Goal: Task Accomplishment & Management: Manage account settings

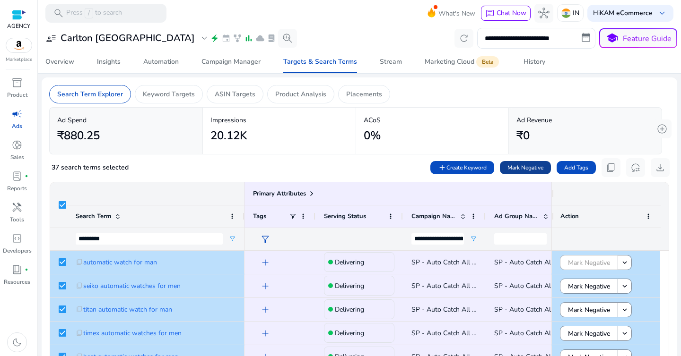
click at [525, 169] on span "Mark Negative" at bounding box center [525, 168] width 36 height 9
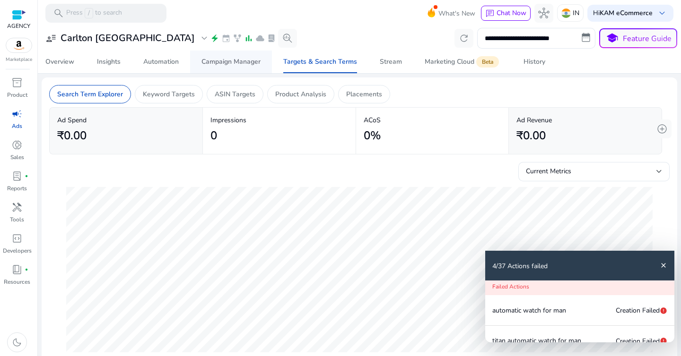
click at [229, 63] on div "Campaign Manager" at bounding box center [230, 62] width 59 height 7
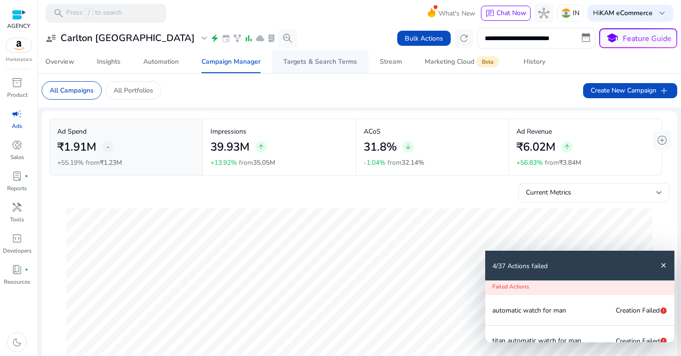
click at [297, 62] on div "Targets & Search Terms" at bounding box center [320, 62] width 74 height 7
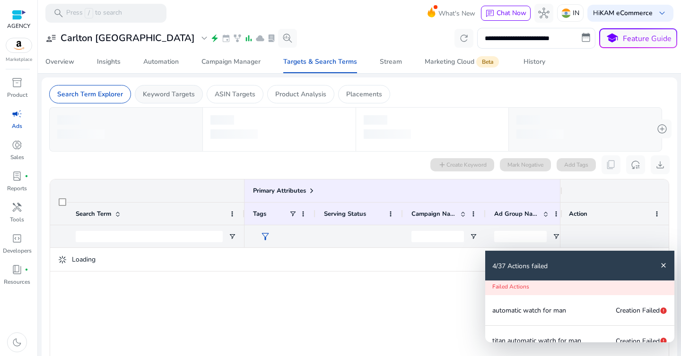
click at [158, 100] on div "Keyword Targets" at bounding box center [169, 94] width 68 height 18
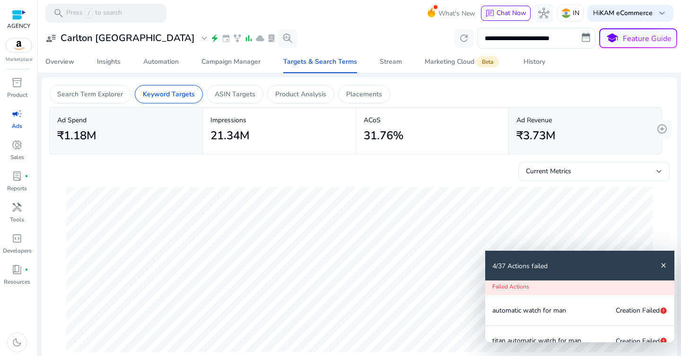
click at [668, 264] on div "4/37 Actions failed close" at bounding box center [579, 266] width 189 height 30
click at [665, 266] on mat-icon "close" at bounding box center [663, 266] width 8 height 8
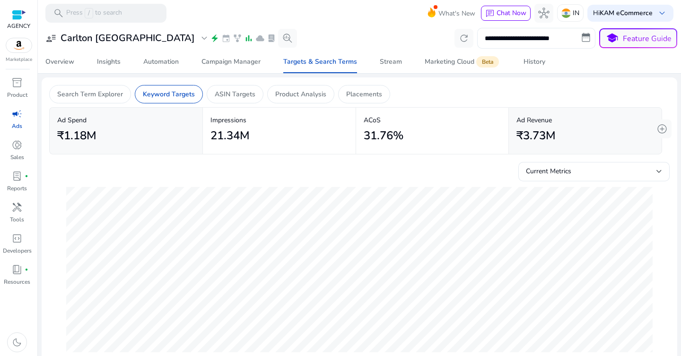
click at [525, 37] on input "**********" at bounding box center [536, 38] width 118 height 21
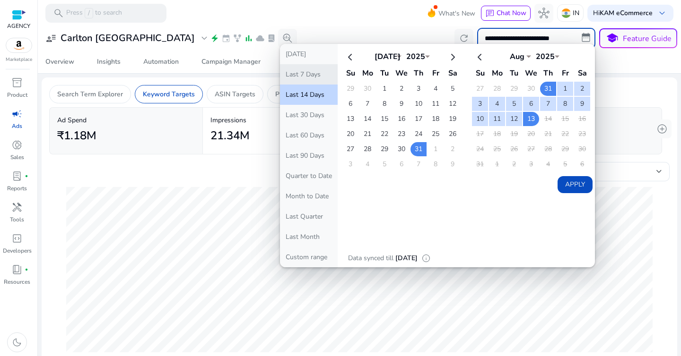
click at [314, 82] on button "Last 7 Days" at bounding box center [309, 74] width 58 height 20
type input "**********"
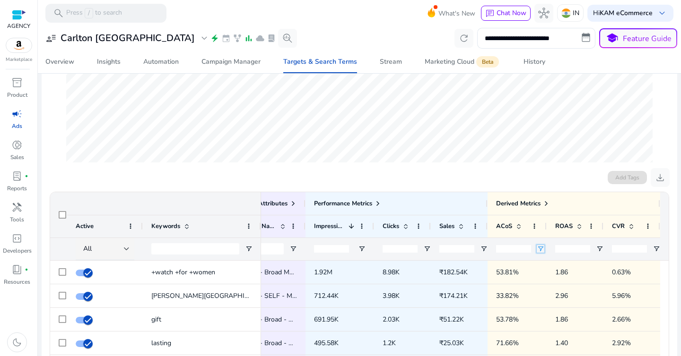
click at [537, 251] on span "Open Filter Menu" at bounding box center [541, 249] width 8 height 8
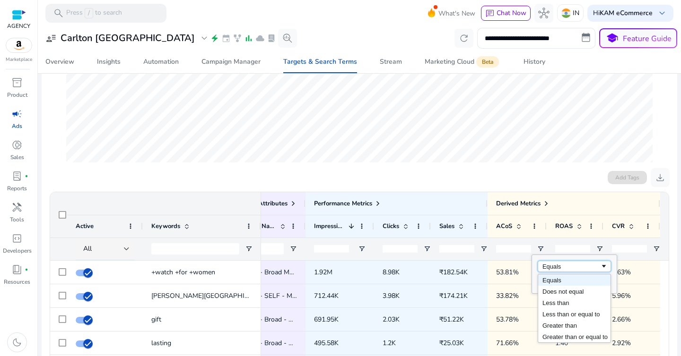
click at [555, 266] on div "Equals" at bounding box center [571, 266] width 58 height 7
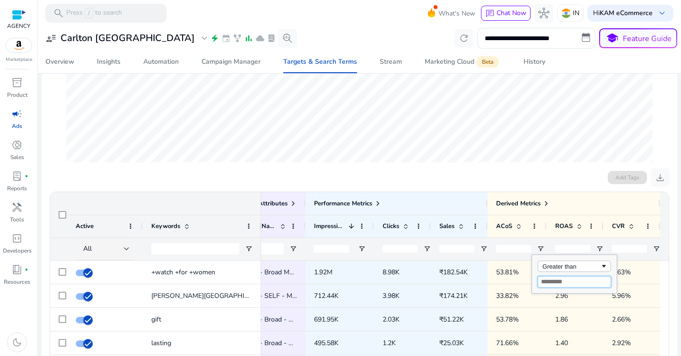
click at [560, 284] on input "Filter Value" at bounding box center [574, 282] width 73 height 11
type input "**"
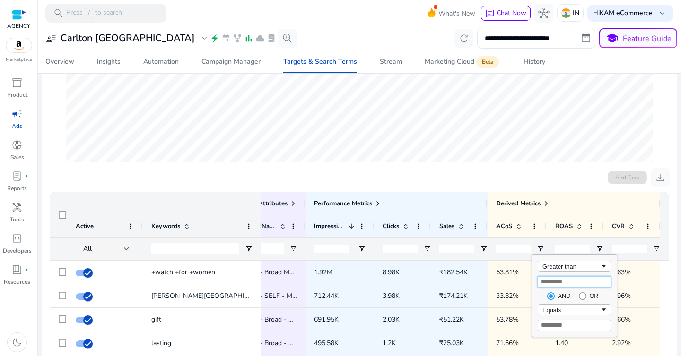
type input "**"
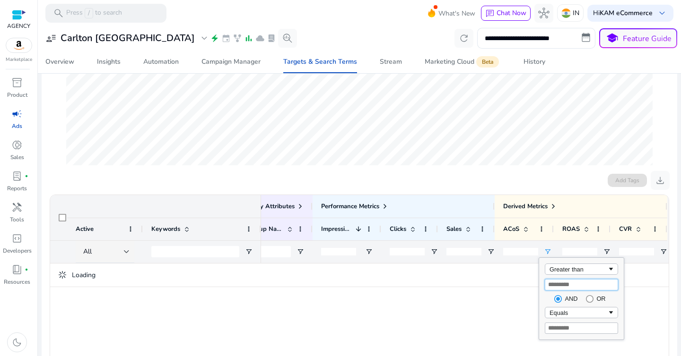
scroll to position [190, 0]
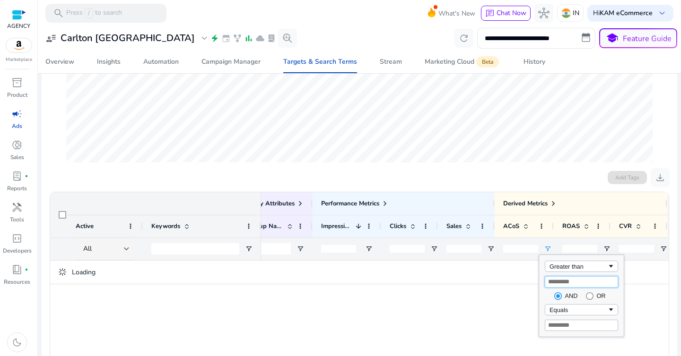
type input "**"
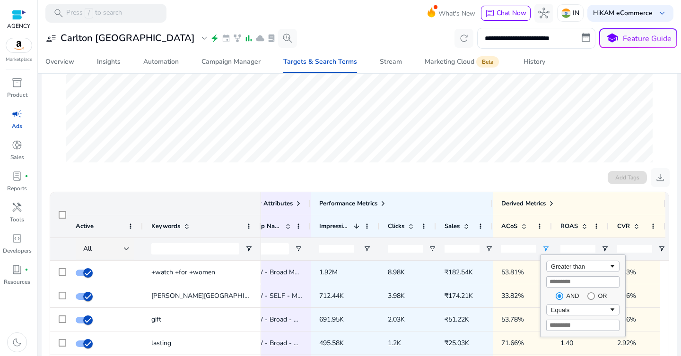
click at [451, 164] on div at bounding box center [359, 79] width 600 height 177
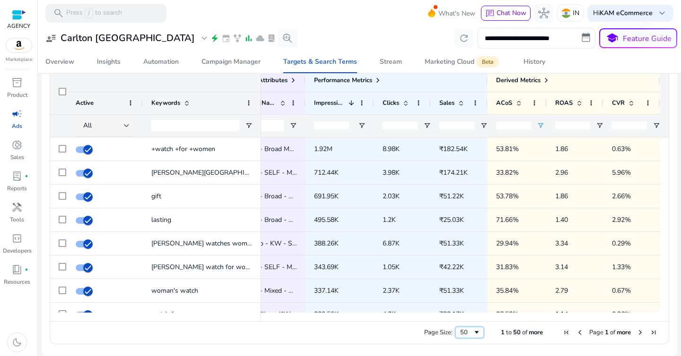
click at [473, 329] on span "Page Size" at bounding box center [477, 333] width 8 height 8
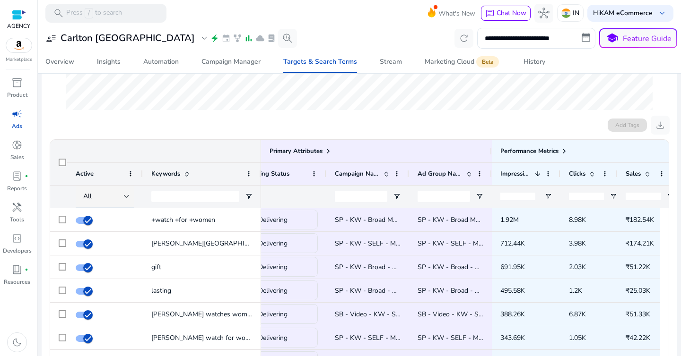
scroll to position [0, 183]
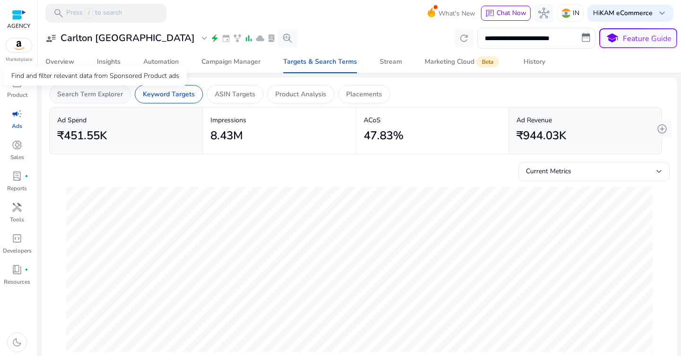
click at [91, 96] on p "Search Term Explorer" at bounding box center [90, 94] width 66 height 10
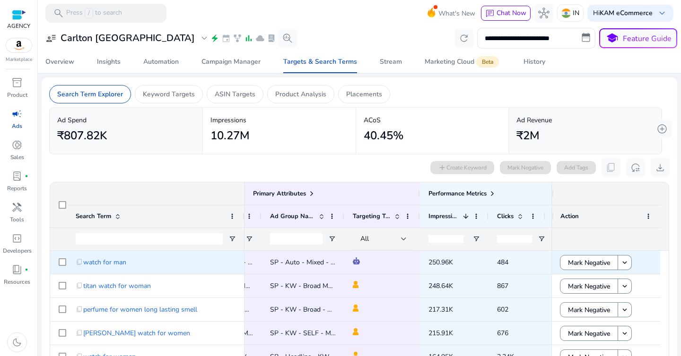
scroll to position [0, 451]
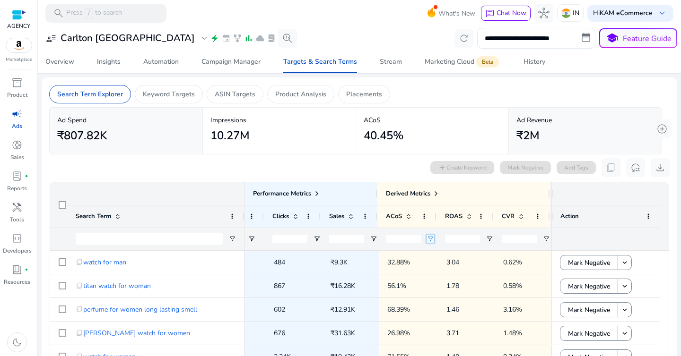
click at [428, 239] on span "Open Filter Menu" at bounding box center [430, 239] width 8 height 8
click at [442, 254] on div "Equals" at bounding box center [462, 256] width 58 height 7
click at [456, 274] on input "Filter Value" at bounding box center [465, 272] width 73 height 11
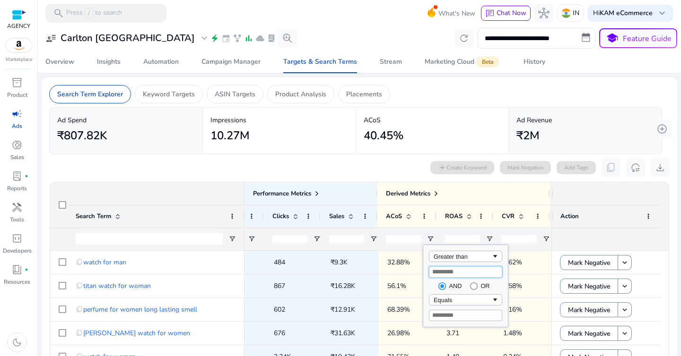
type input "**"
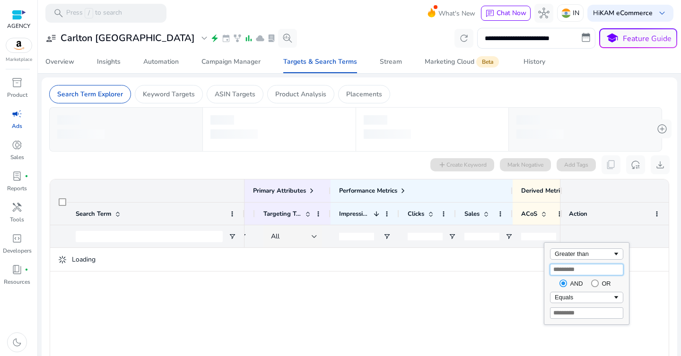
scroll to position [0, 291]
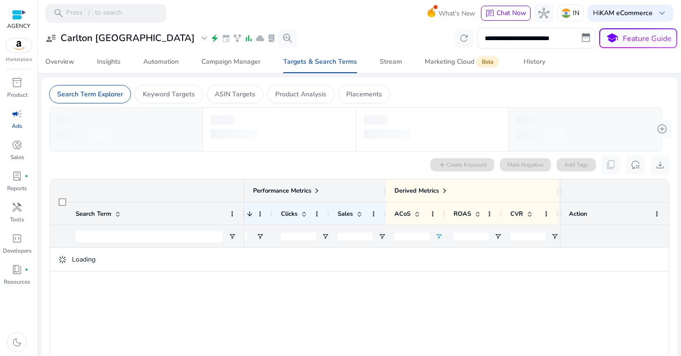
click at [317, 189] on span at bounding box center [317, 191] width 8 height 8
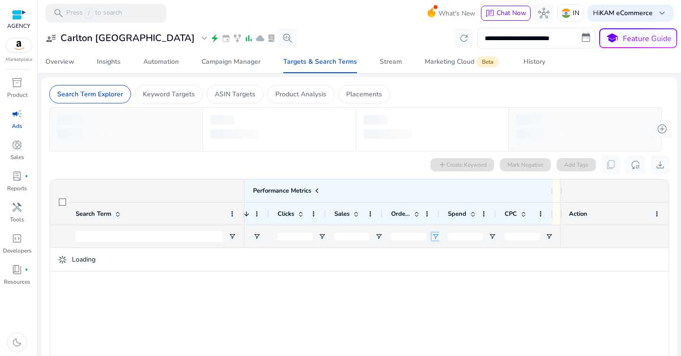
click at [434, 238] on span "Open Filter Menu" at bounding box center [436, 237] width 8 height 8
click at [449, 270] on input "Filter Value" at bounding box center [472, 269] width 73 height 11
type input "*"
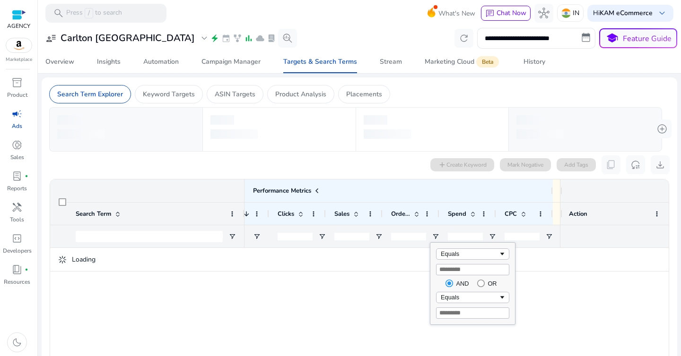
type input "*"
click at [389, 164] on div "0 search terms selected add Create Keyword Mark Negative Add Tags content_copy …" at bounding box center [359, 165] width 620 height 19
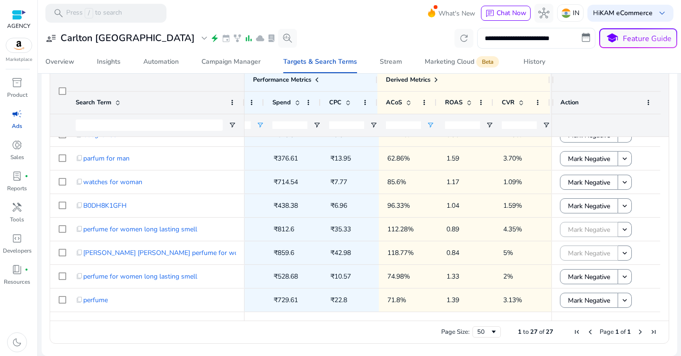
click at [560, 39] on input "**********" at bounding box center [536, 38] width 118 height 21
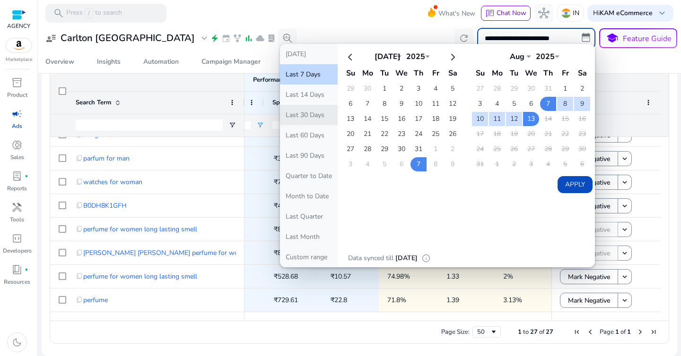
click at [302, 121] on button "Last 30 Days" at bounding box center [309, 115] width 58 height 20
type input "**********"
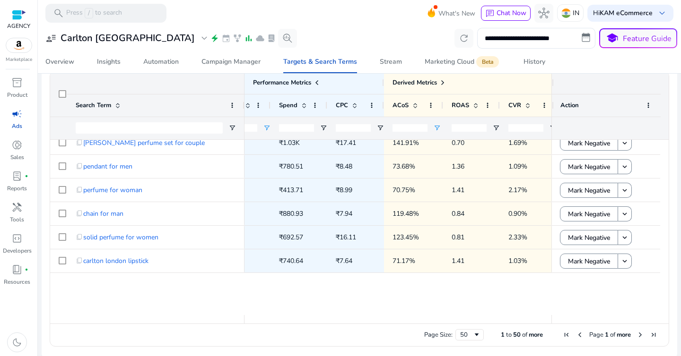
scroll to position [1006, 0]
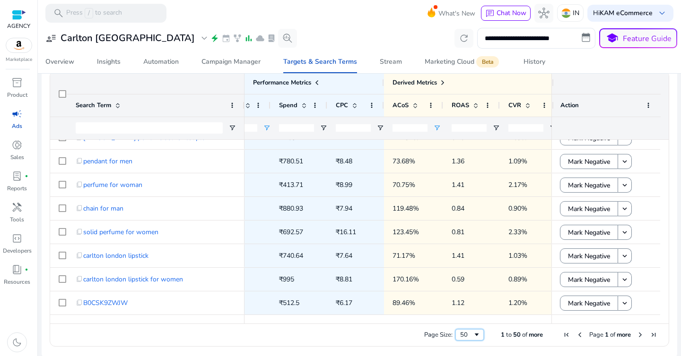
click at [466, 338] on div "50" at bounding box center [466, 335] width 13 height 9
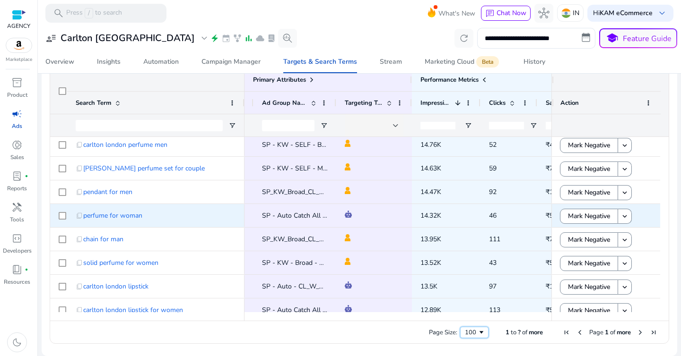
scroll to position [0, 203]
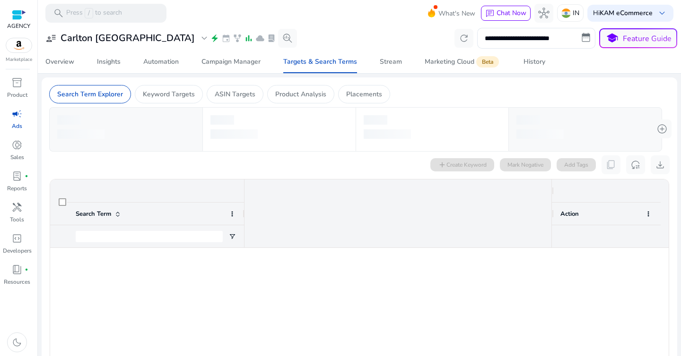
scroll to position [0, 621]
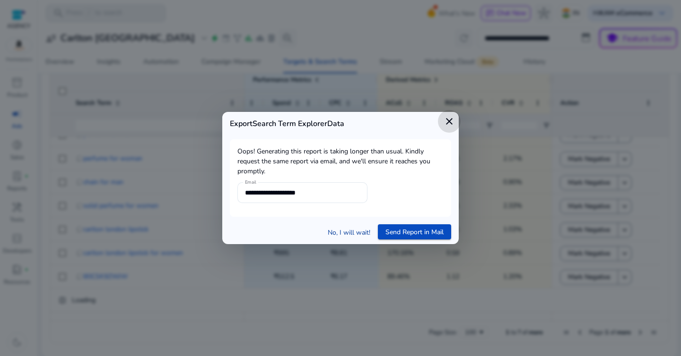
click at [355, 231] on link "No, I will wait!" at bounding box center [349, 233] width 43 height 10
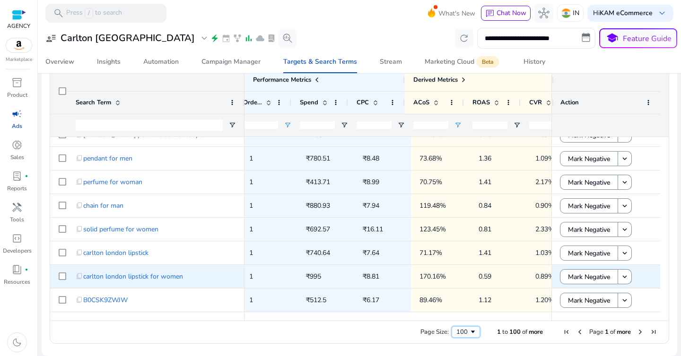
scroll to position [0, 585]
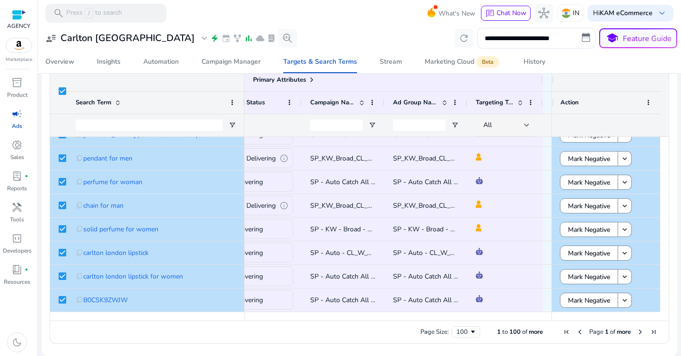
click at [372, 29] on div "**********" at bounding box center [359, 38] width 635 height 21
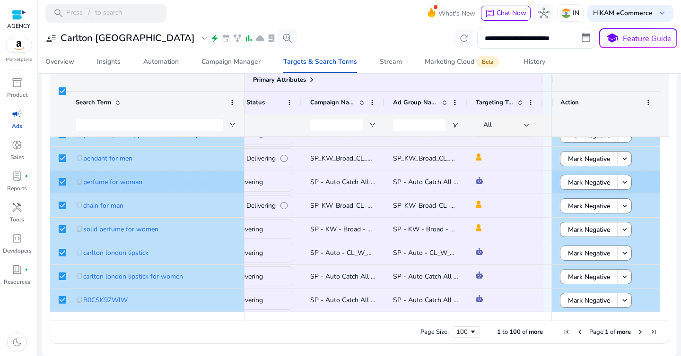
click at [343, 183] on span "SP - Auto Catch All - All Products - Carlton [GEOGRAPHIC_DATA] - KAM - [DATE] 0…" at bounding box center [454, 182] width 288 height 9
copy span "SP - Auto Catch All - All Products - Carlton [GEOGRAPHIC_DATA] - KAM - [DATE] 0…"
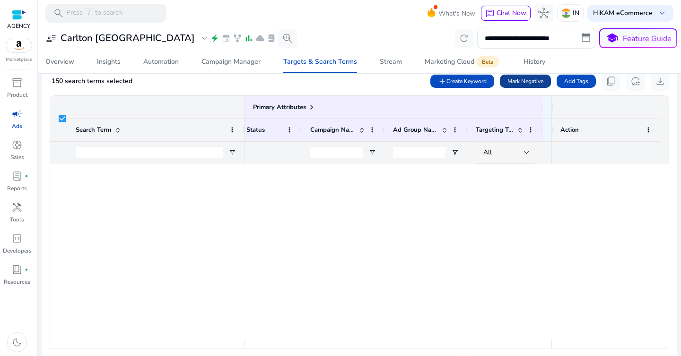
scroll to position [2146, 0]
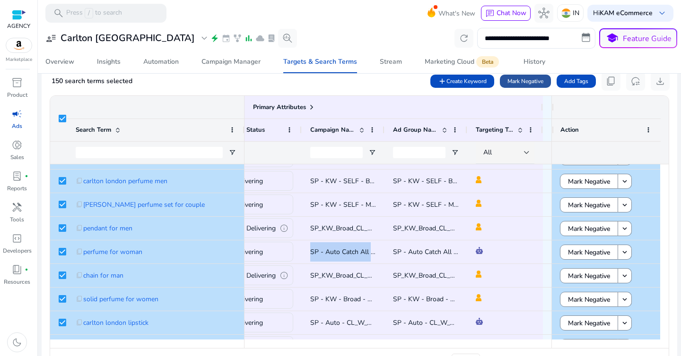
click at [530, 83] on span "Mark Negative" at bounding box center [525, 81] width 36 height 9
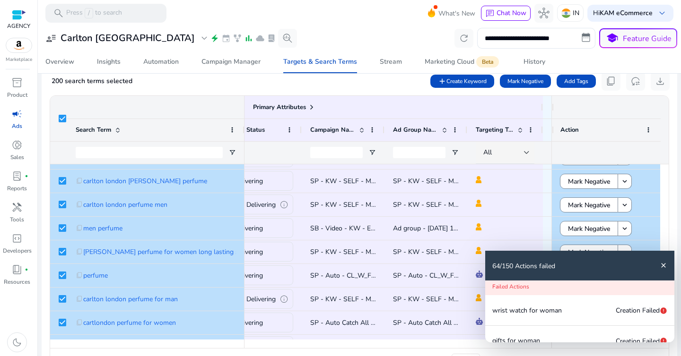
click at [663, 265] on mat-icon "close" at bounding box center [663, 266] width 8 height 8
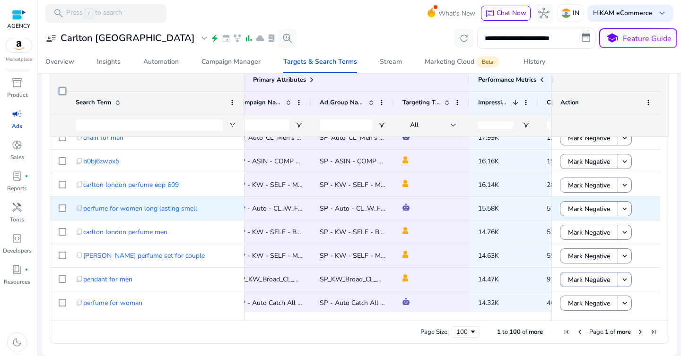
scroll to position [684, 0]
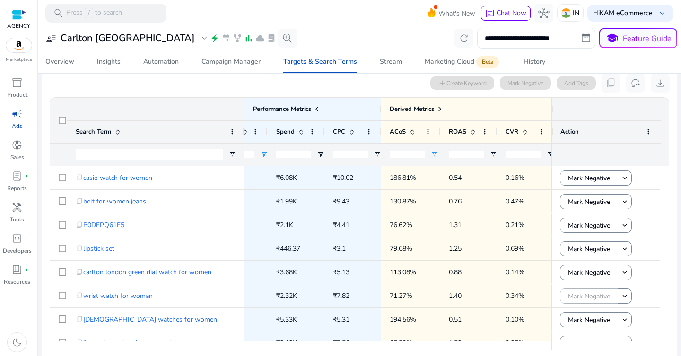
click at [415, 156] on input "**" at bounding box center [407, 155] width 35 height 8
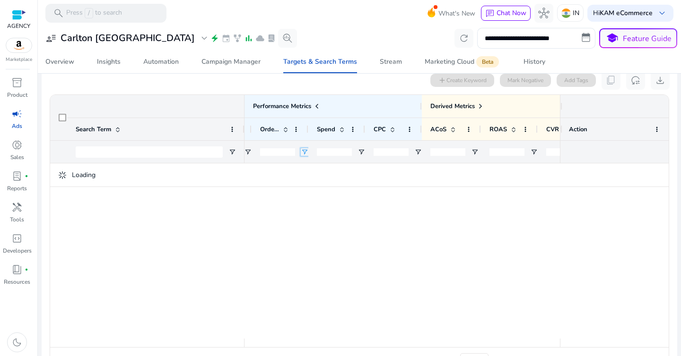
click at [305, 151] on span "Open Filter Menu" at bounding box center [305, 152] width 8 height 8
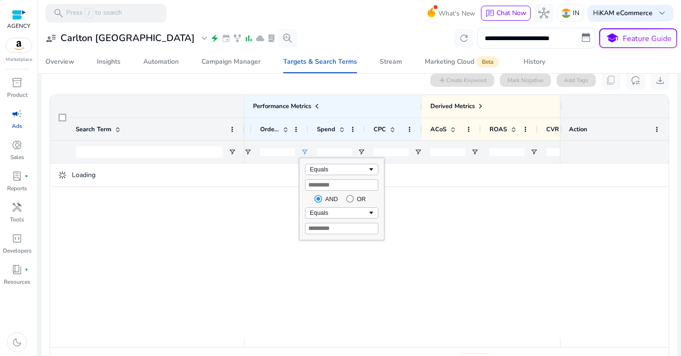
click at [318, 182] on input "*" at bounding box center [341, 185] width 73 height 11
type input "*"
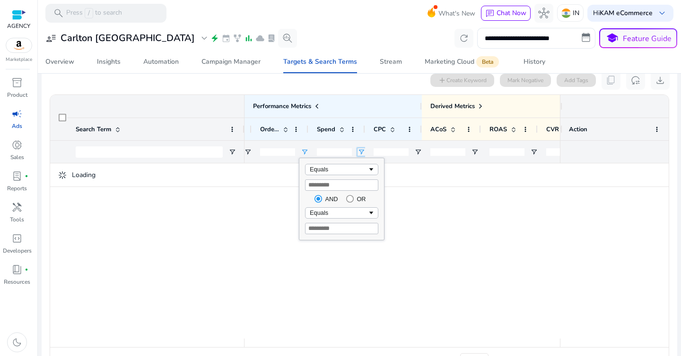
click at [359, 155] on span "Open Filter Menu" at bounding box center [361, 152] width 8 height 8
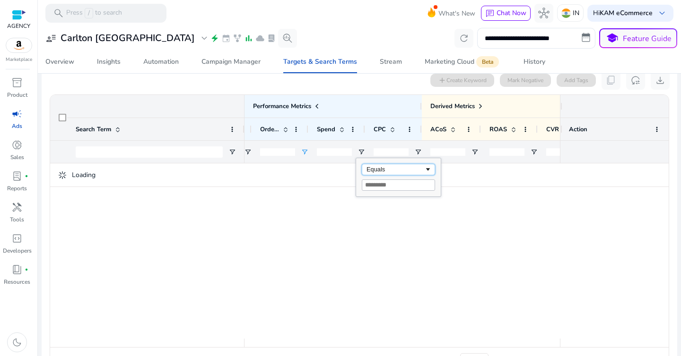
click at [376, 171] on div "Equals" at bounding box center [395, 169] width 58 height 7
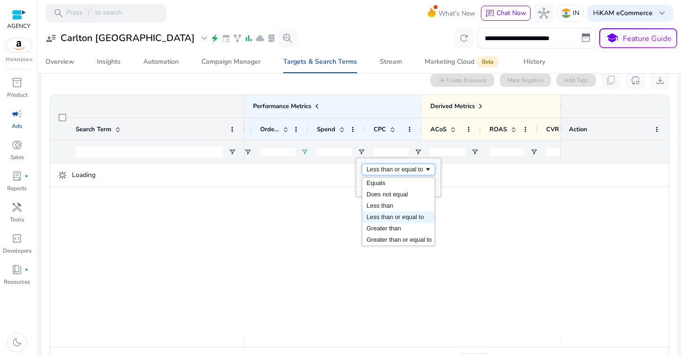
click at [385, 172] on div "Less than or equal to" at bounding box center [395, 169] width 58 height 7
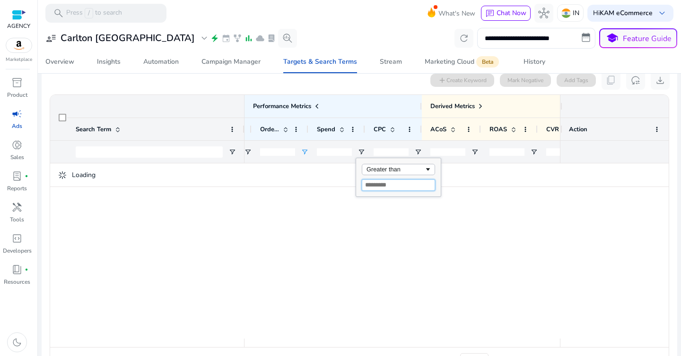
click at [382, 188] on input "Filter Value" at bounding box center [398, 185] width 73 height 11
type input "**"
type input "*"
type input "***"
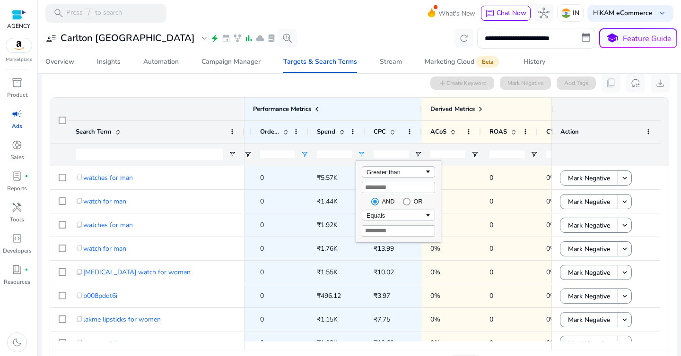
click at [242, 89] on div "0 search terms selected add Create Keyword Mark Negative Add Tags content_copy …" at bounding box center [359, 83] width 620 height 19
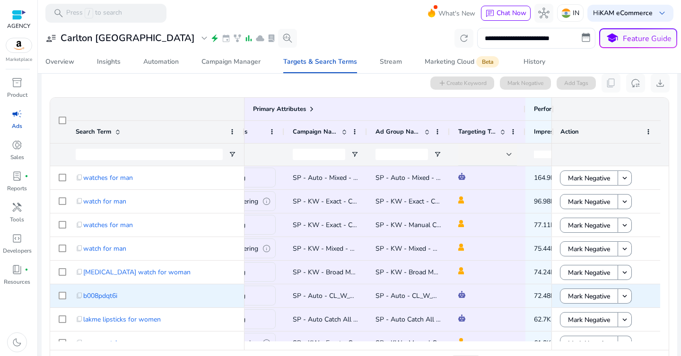
scroll to position [0, 80]
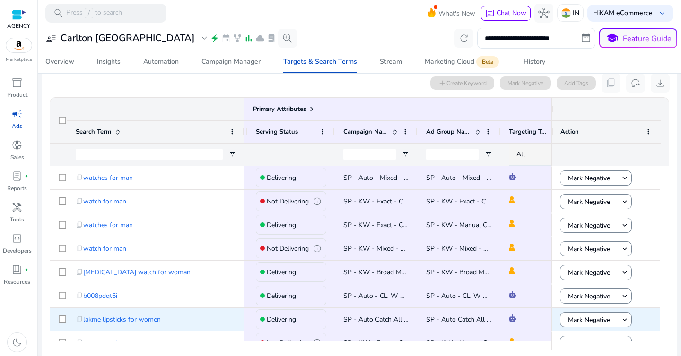
click at [371, 321] on span "SP - Auto Catch All - All Products - Carlton [GEOGRAPHIC_DATA] - KAM - [DATE] 0…" at bounding box center [487, 319] width 288 height 9
copy span "SP - Auto Catch All - All Products - Carlton [GEOGRAPHIC_DATA] - KAM - [DATE] 0…"
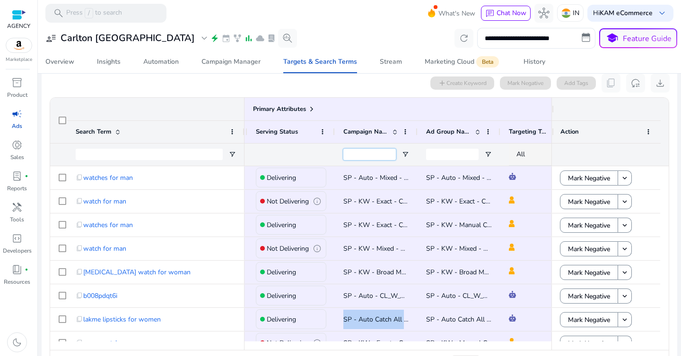
click at [385, 155] on input "Campaign Name Filter Input" at bounding box center [369, 154] width 52 height 11
paste input "**********"
type input "**********"
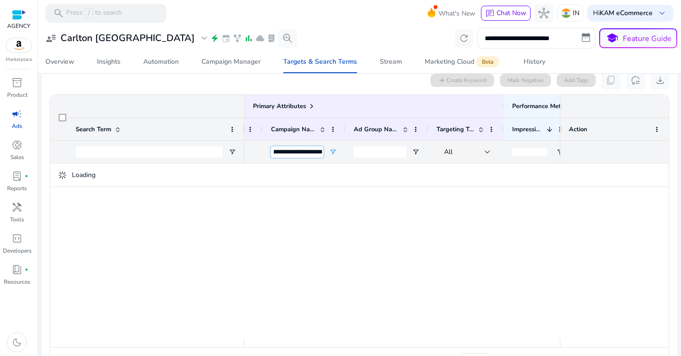
scroll to position [0, 285]
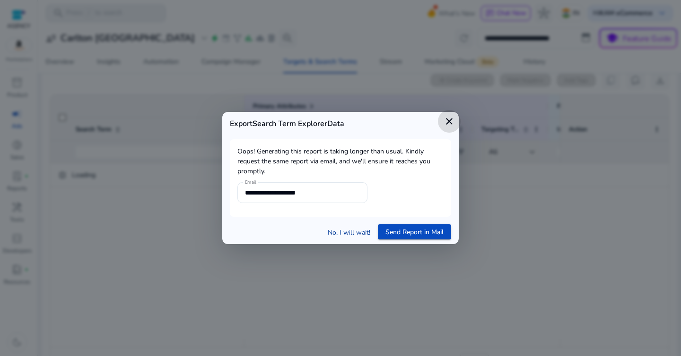
click at [338, 229] on link "No, I will wait!" at bounding box center [349, 233] width 43 height 10
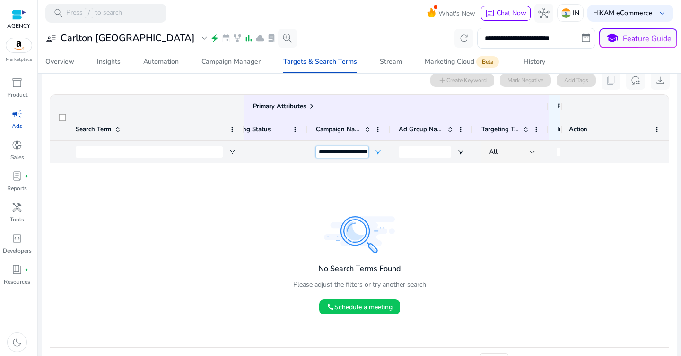
click at [355, 154] on input "**********" at bounding box center [342, 152] width 52 height 11
type input "**********"
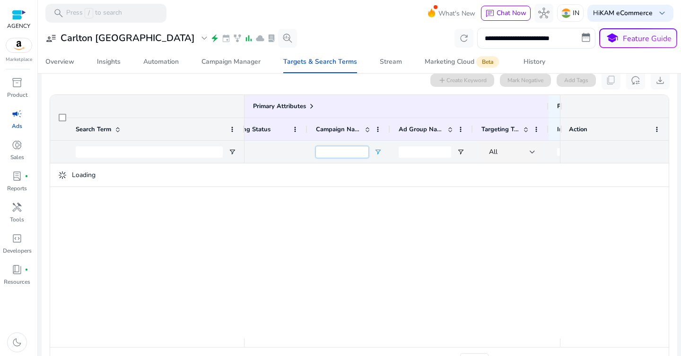
scroll to position [0, 0]
click at [376, 151] on span "Open Filter Menu" at bounding box center [378, 152] width 8 height 8
click at [403, 170] on div "Contains" at bounding box center [412, 169] width 58 height 7
click at [402, 186] on input "Filter Value" at bounding box center [414, 185] width 73 height 11
paste input "**********"
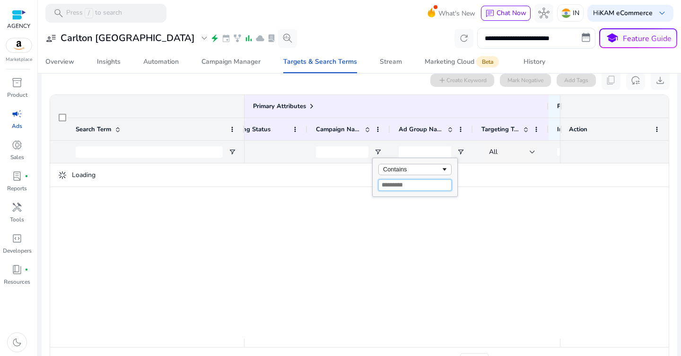
type input "**********"
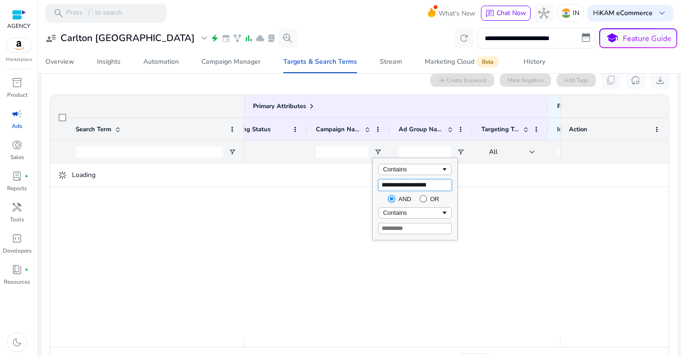
type input "**********"
click at [300, 229] on div at bounding box center [401, 251] width 315 height 175
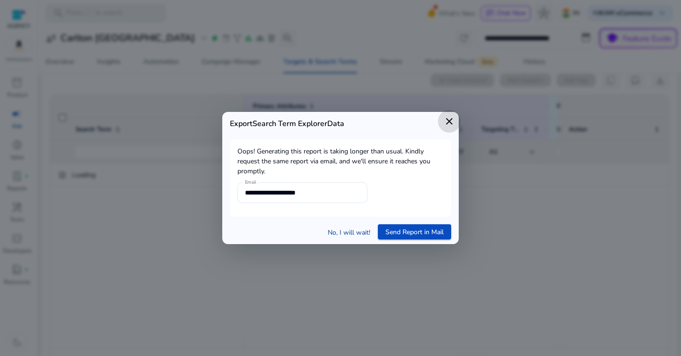
click at [337, 232] on link "No, I will wait!" at bounding box center [349, 233] width 43 height 10
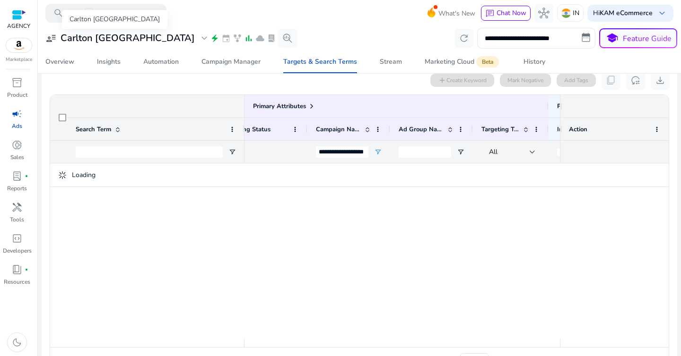
click at [71, 43] on h3 "Carlton [GEOGRAPHIC_DATA]" at bounding box center [128, 38] width 134 height 11
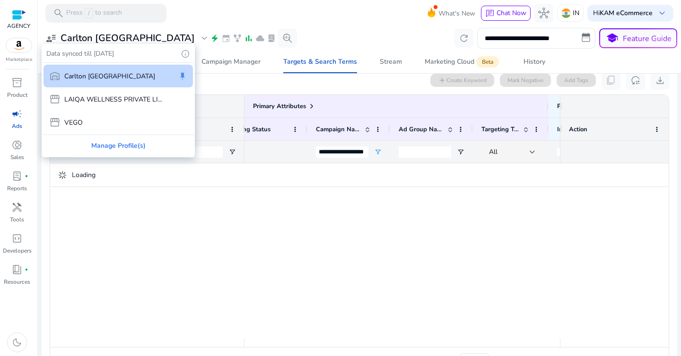
click at [103, 70] on div "warehouse Carlton London" at bounding box center [102, 75] width 106 height 11
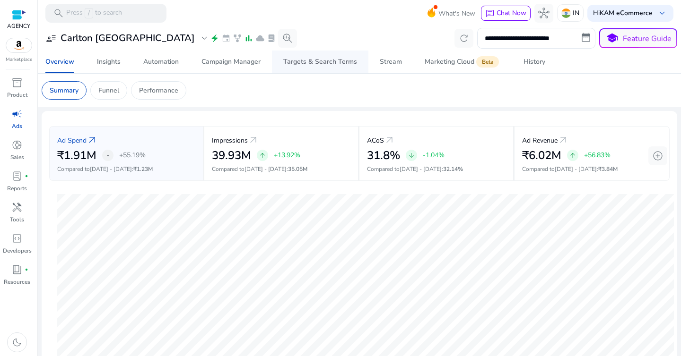
click at [304, 63] on div "Targets & Search Terms" at bounding box center [320, 62] width 74 height 7
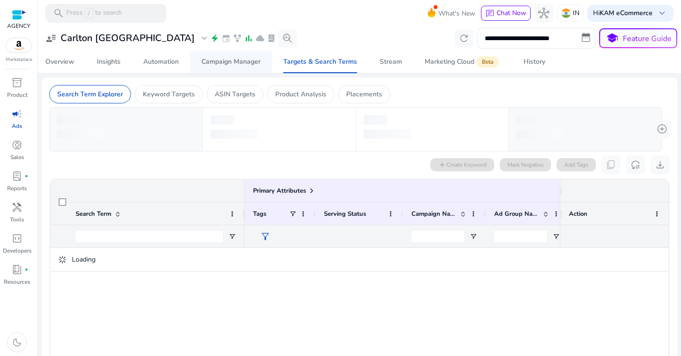
click at [217, 67] on span "Campaign Manager" at bounding box center [230, 62] width 59 height 23
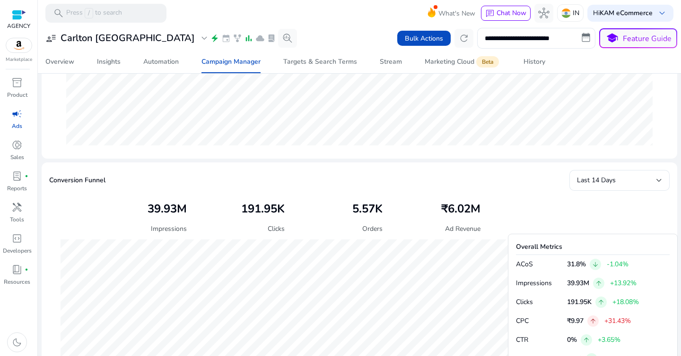
scroll to position [228, 0]
click at [582, 180] on span "Last 14 Days" at bounding box center [596, 180] width 39 height 9
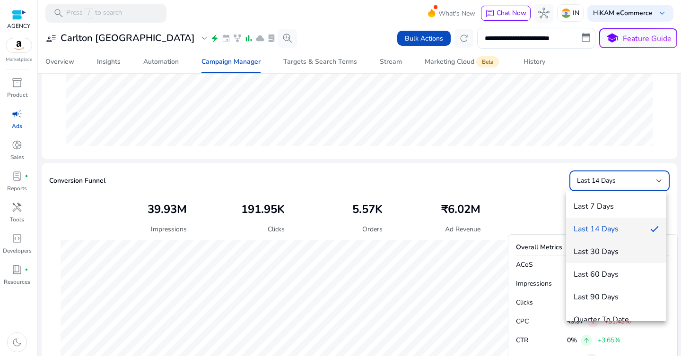
click at [600, 253] on span "Last 30 Days" at bounding box center [615, 252] width 85 height 10
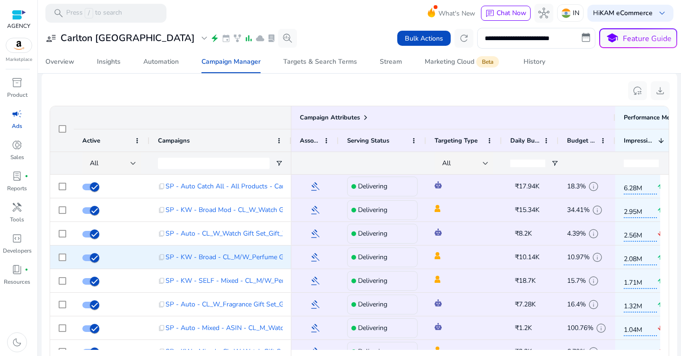
scroll to position [6, 0]
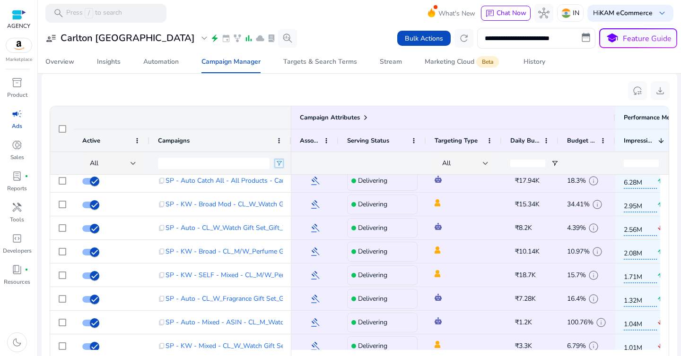
click at [278, 164] on span "Open Filter Menu" at bounding box center [279, 164] width 8 height 8
click at [304, 176] on div "Contains" at bounding box center [315, 180] width 73 height 11
click at [305, 193] on input "Filter Value" at bounding box center [315, 196] width 73 height 11
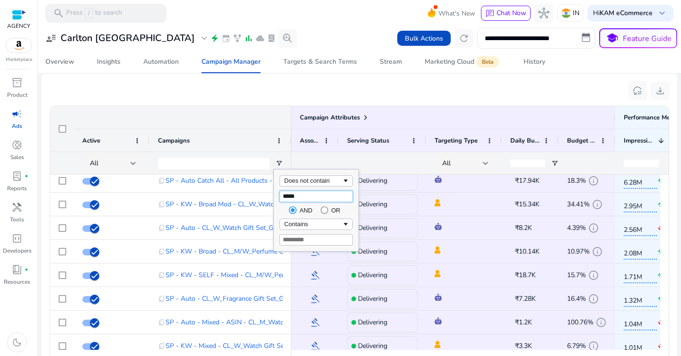
type input "*****"
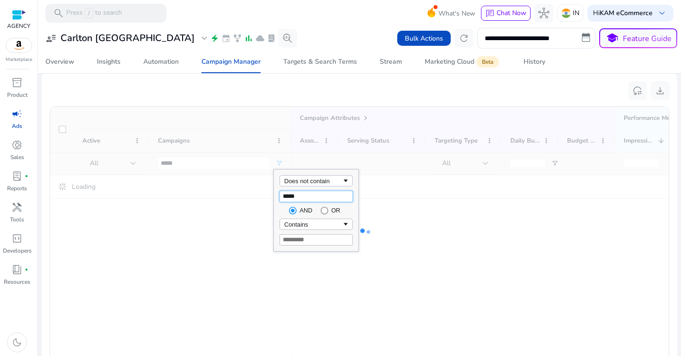
scroll to position [602, 0]
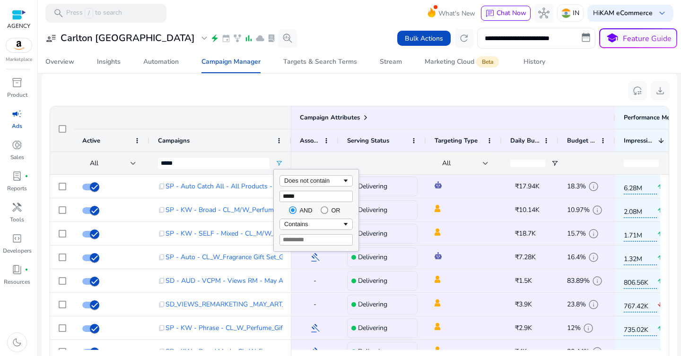
click at [234, 121] on div "Campaign Attributes" at bounding box center [170, 117] width 241 height 23
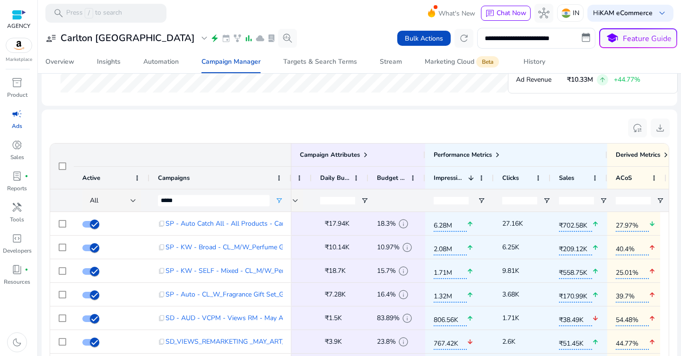
scroll to position [0, 230]
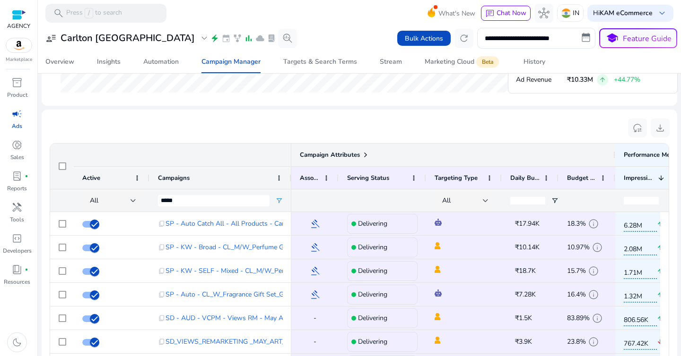
click at [365, 154] on span at bounding box center [366, 155] width 8 height 8
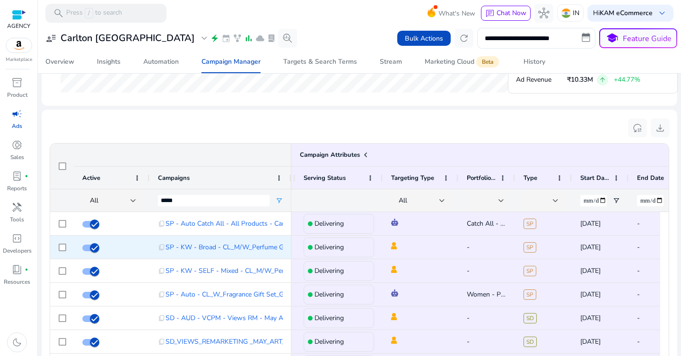
scroll to position [0, 106]
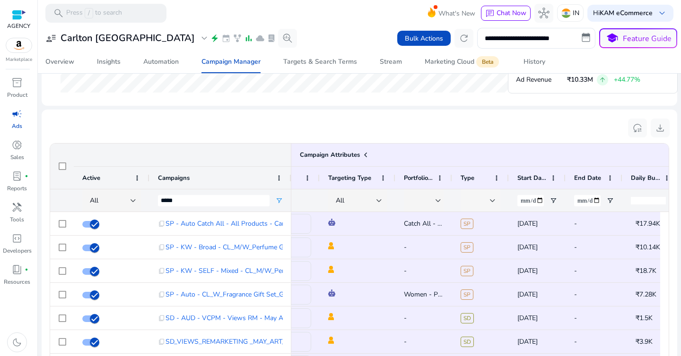
click at [487, 202] on div at bounding box center [479, 201] width 22 height 10
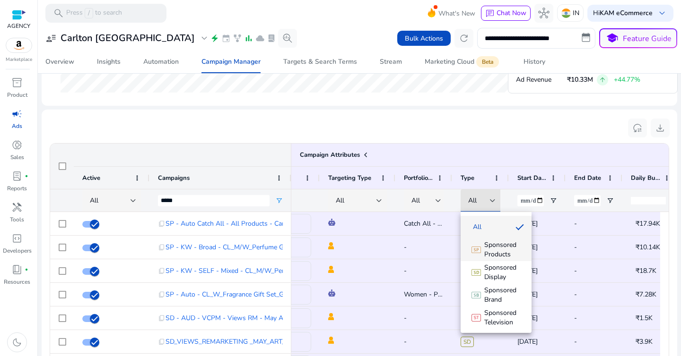
click at [492, 251] on span "Sponsored Products" at bounding box center [504, 250] width 40 height 19
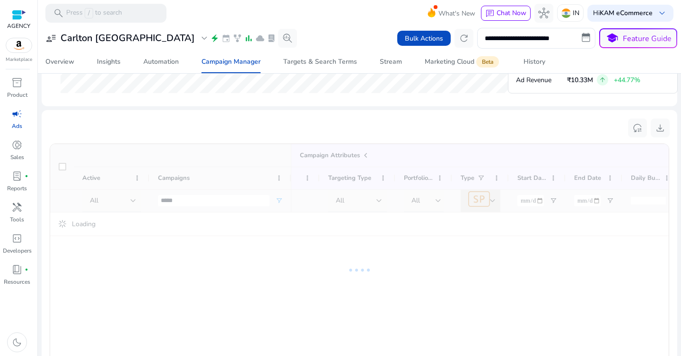
scroll to position [564, 0]
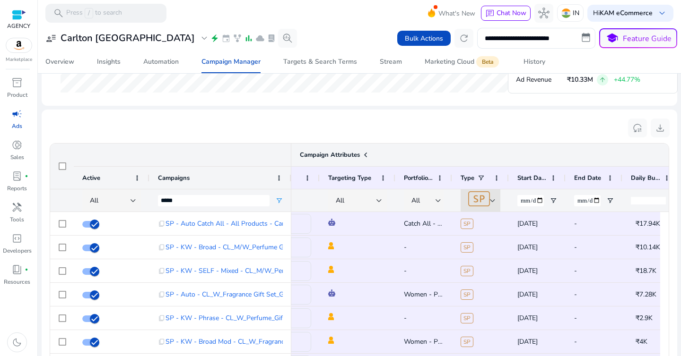
click at [459, 150] on div "Campaign Attributes" at bounding box center [460, 154] width 534 height 13
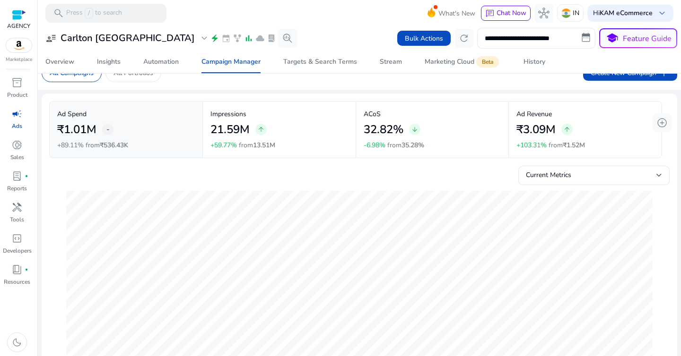
scroll to position [0, 0]
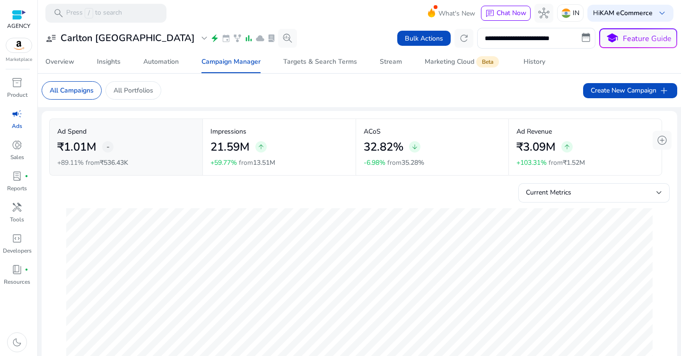
scroll to position [0, 106]
